Goal: Navigation & Orientation: Go to known website

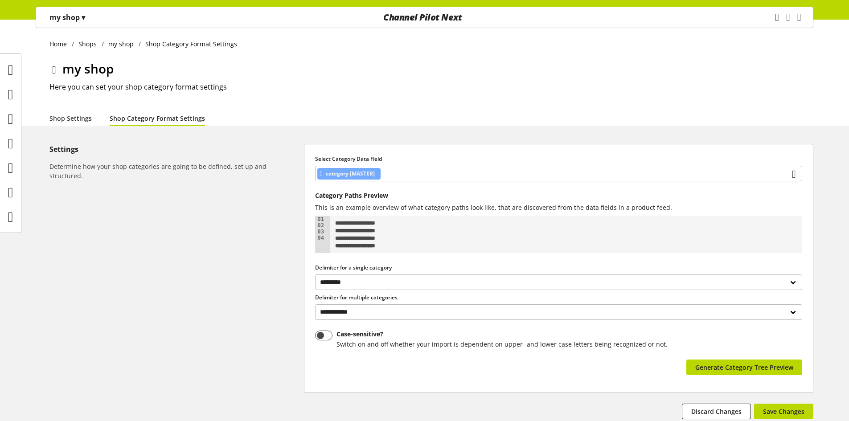
select select "*"
select select
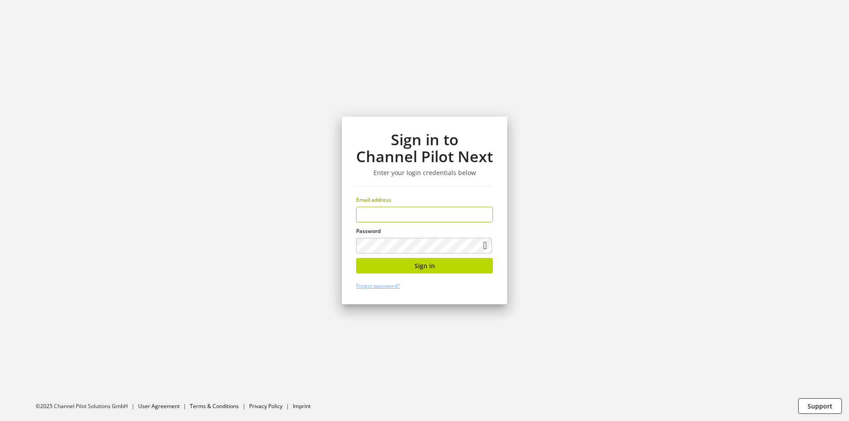
scroll to position [768, 0]
